Goal: Communication & Community: Connect with others

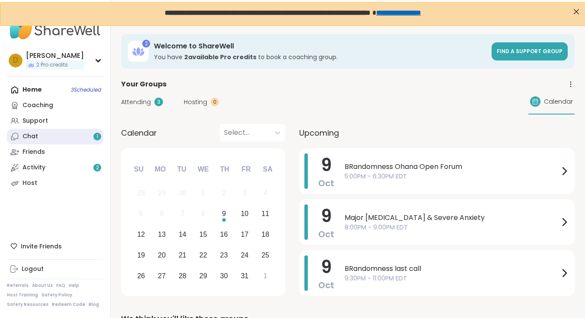
click at [41, 133] on link "Chat 1" at bounding box center [55, 137] width 96 height 16
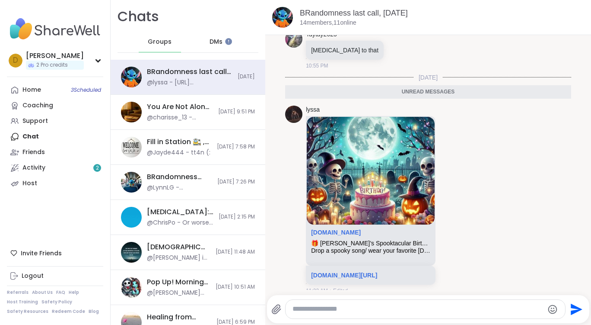
click at [217, 40] on span "DMs" at bounding box center [216, 42] width 13 height 9
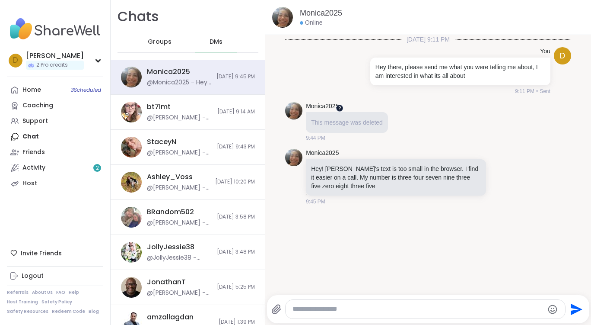
click at [337, 107] on div at bounding box center [339, 107] width 7 height 7
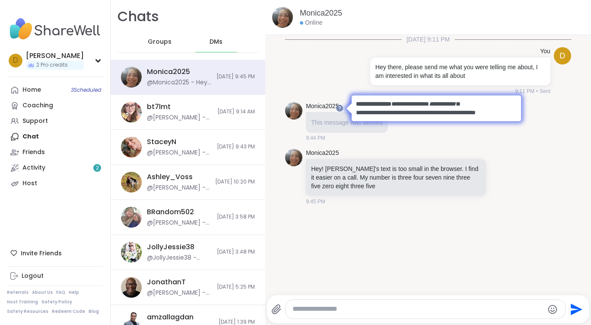
click at [437, 139] on div "Monica2025 This message was deleted 9:44 PM" at bounding box center [428, 122] width 286 height 47
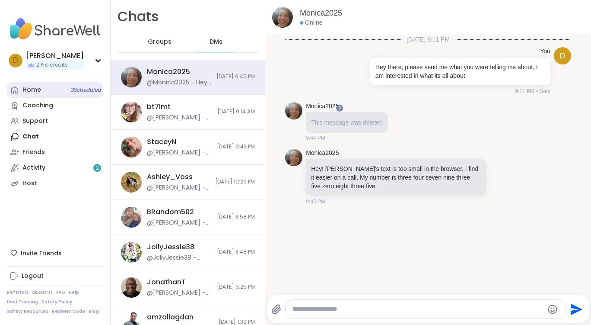
click at [35, 88] on div "Home 3 Scheduled" at bounding box center [31, 90] width 19 height 9
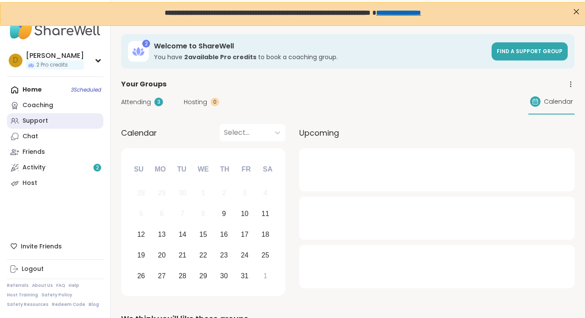
click at [47, 122] on link "Support" at bounding box center [55, 121] width 96 height 16
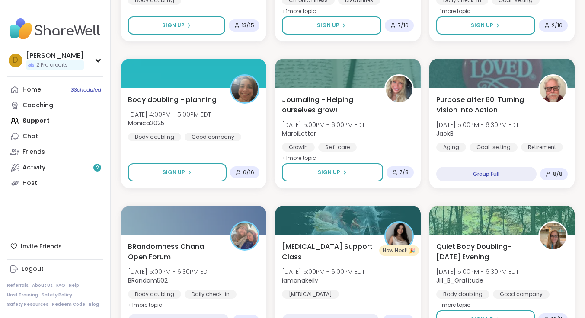
scroll to position [648, 0]
